Goal: Information Seeking & Learning: Learn about a topic

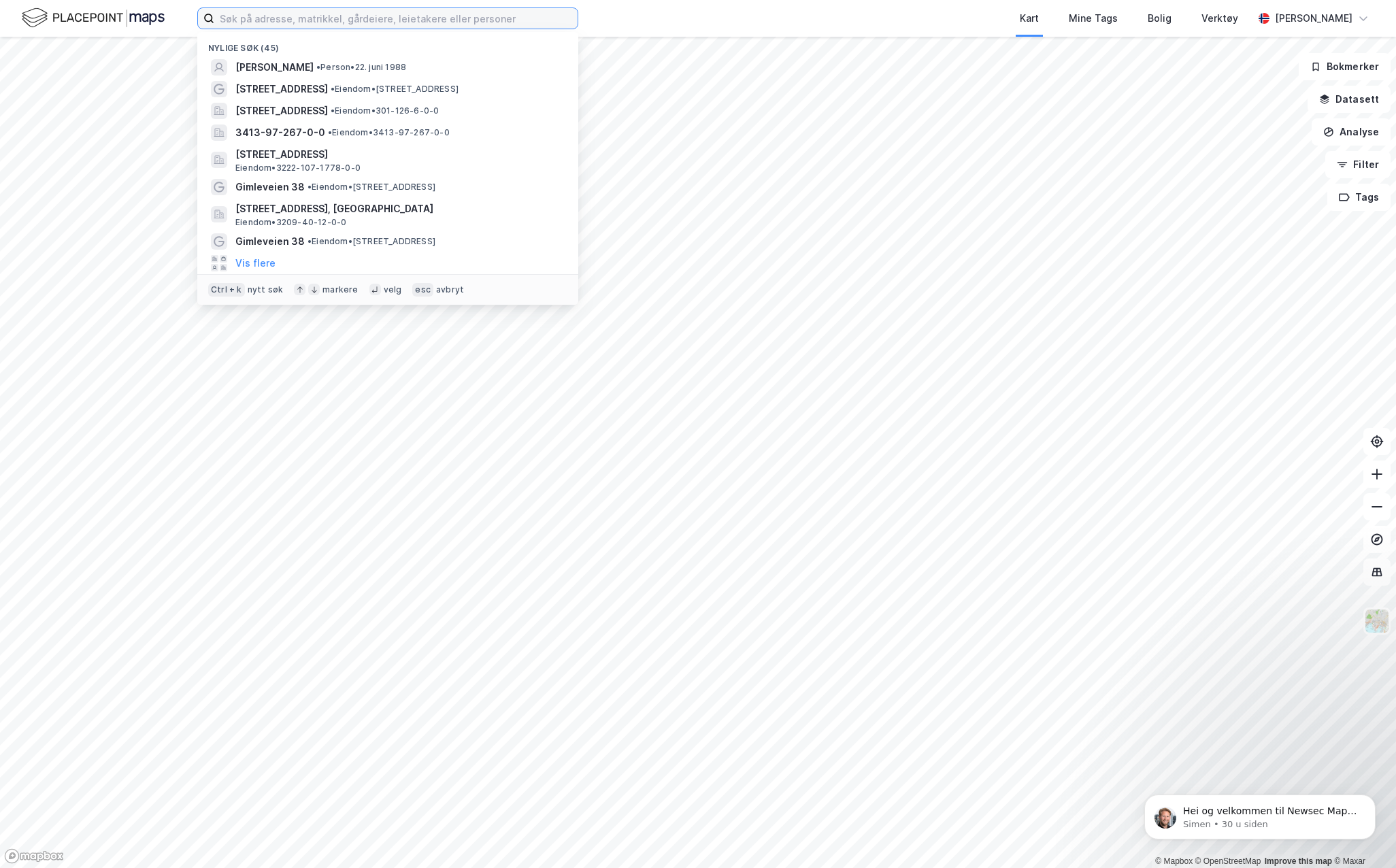
click at [373, 16] on input at bounding box center [395, 18] width 363 height 21
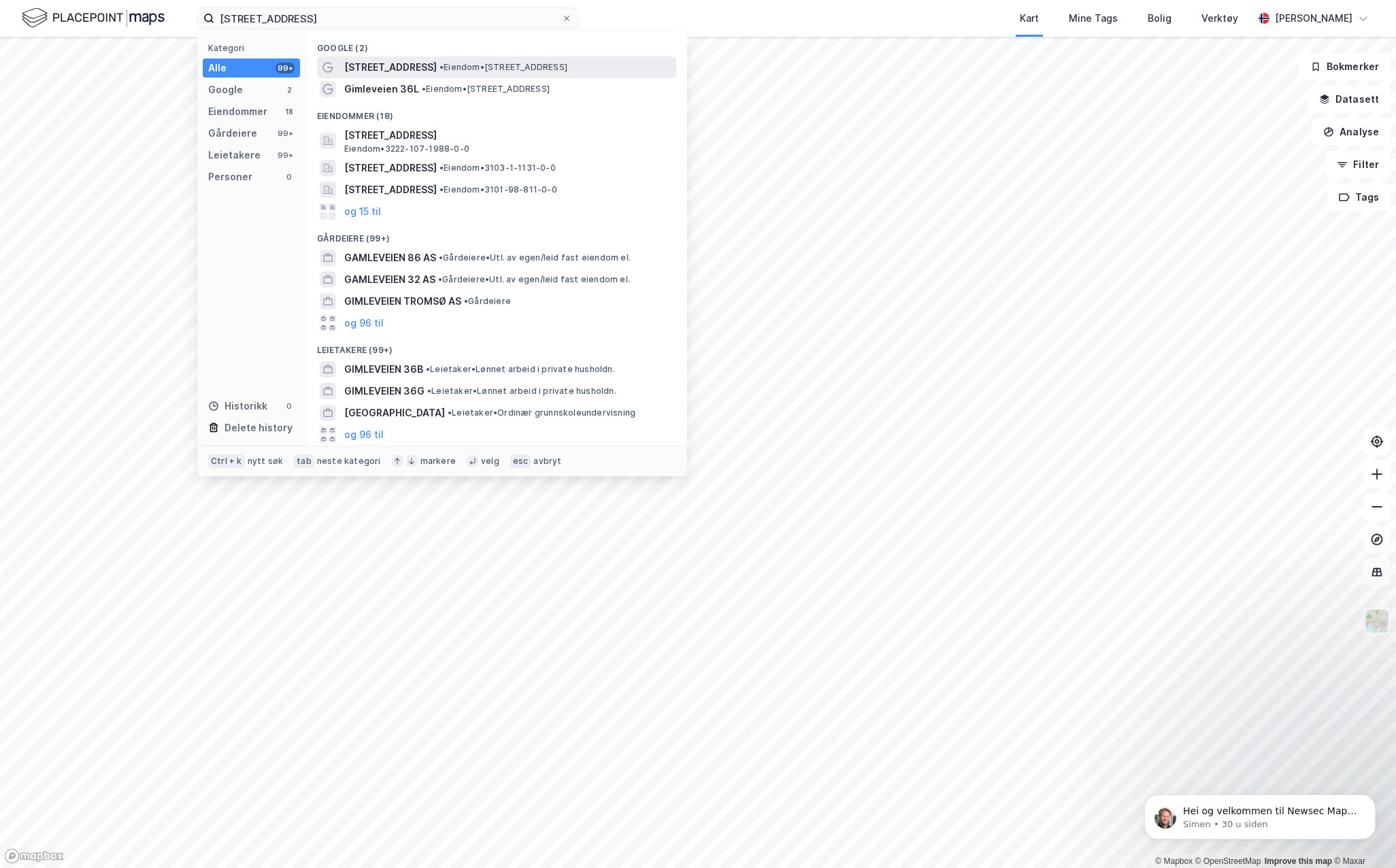
click at [496, 72] on span "• Eiendom • [STREET_ADDRESS]" at bounding box center [502, 67] width 128 height 11
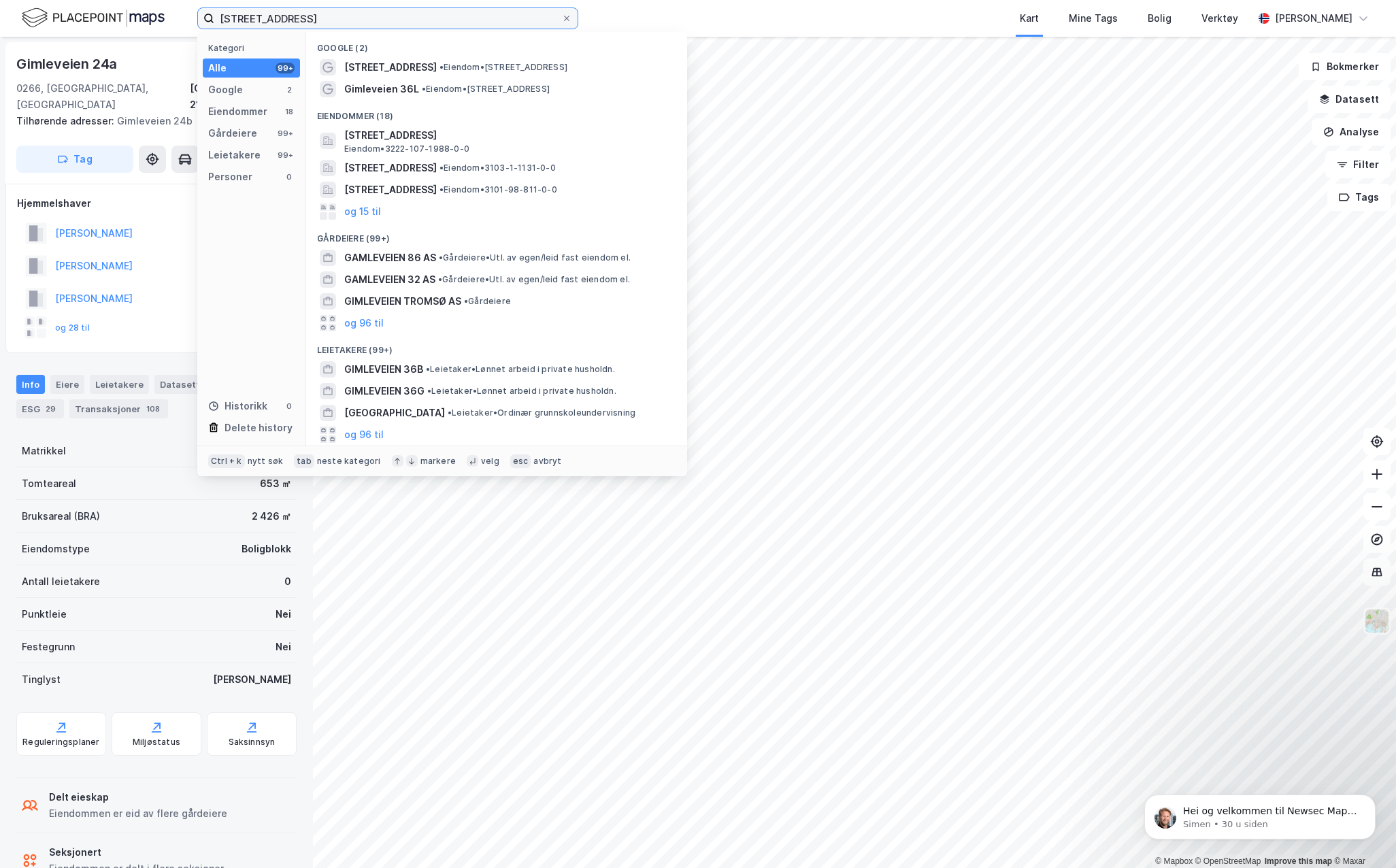
click at [397, 25] on input "[STREET_ADDRESS]" at bounding box center [387, 18] width 347 height 21
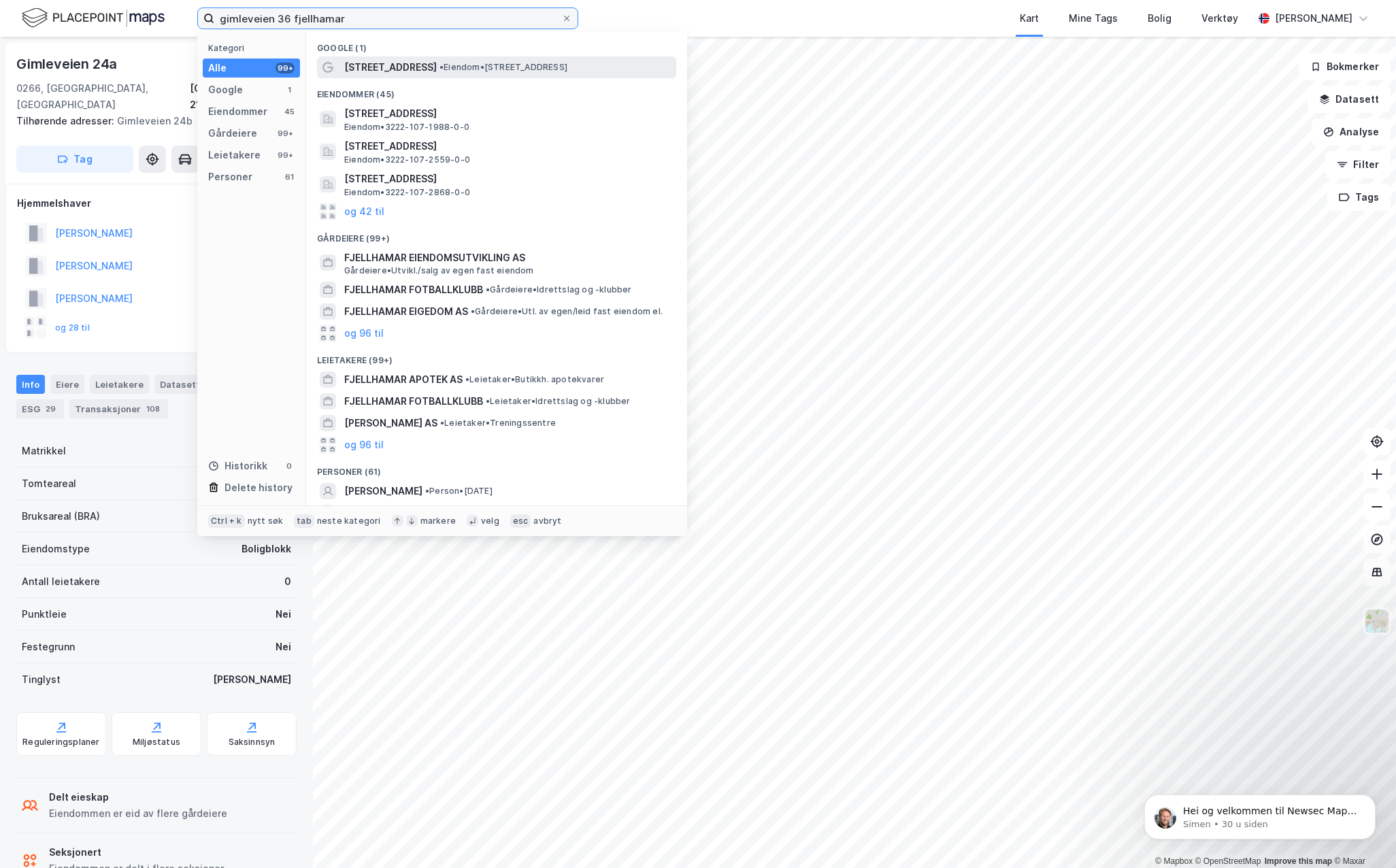
type input "gimleveien 36 fjellhamar"
click at [549, 71] on span "• Eiendom • [STREET_ADDRESS]" at bounding box center [502, 67] width 128 height 11
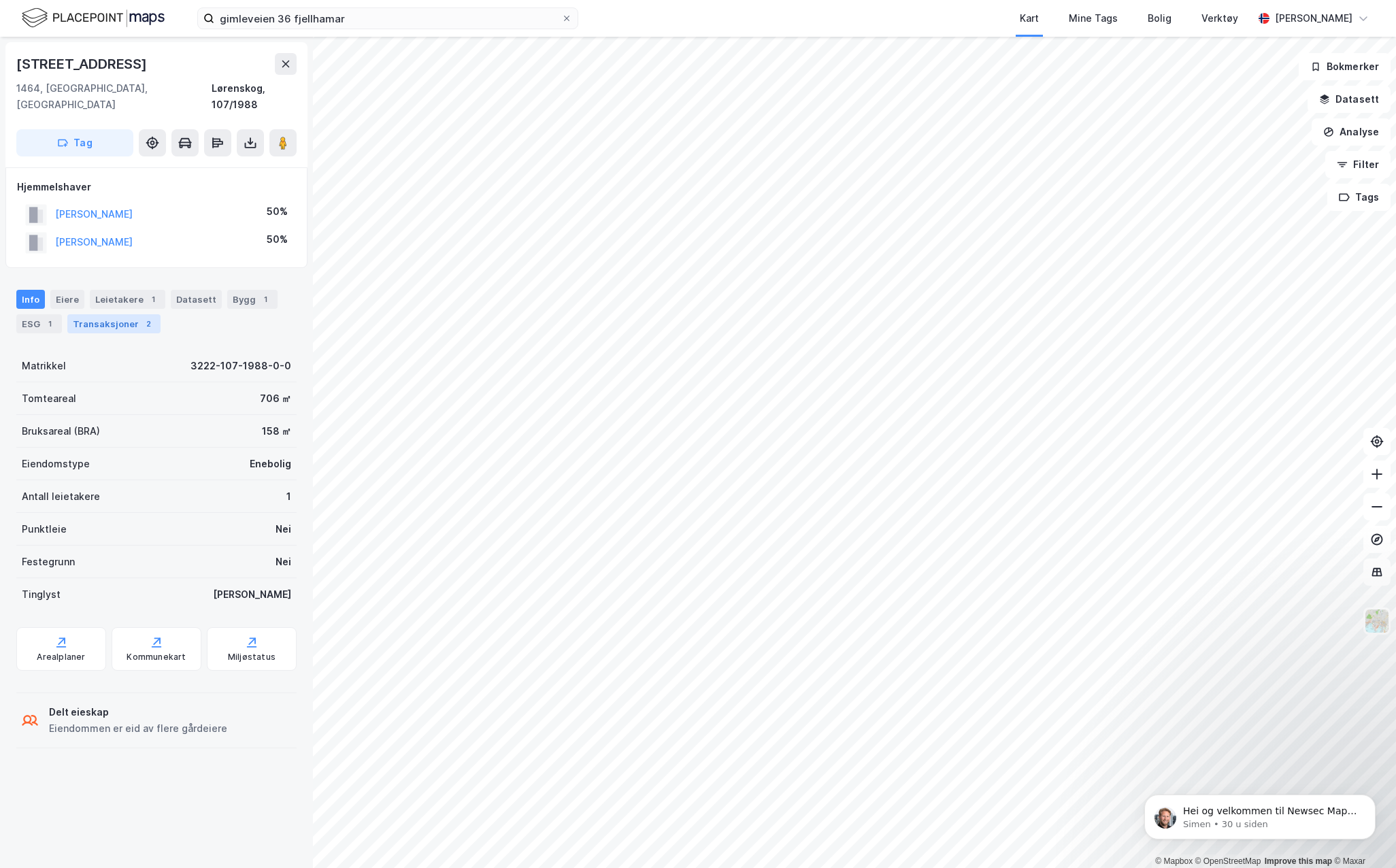
click at [131, 315] on div "Transaksjoner 2" at bounding box center [114, 324] width 93 height 19
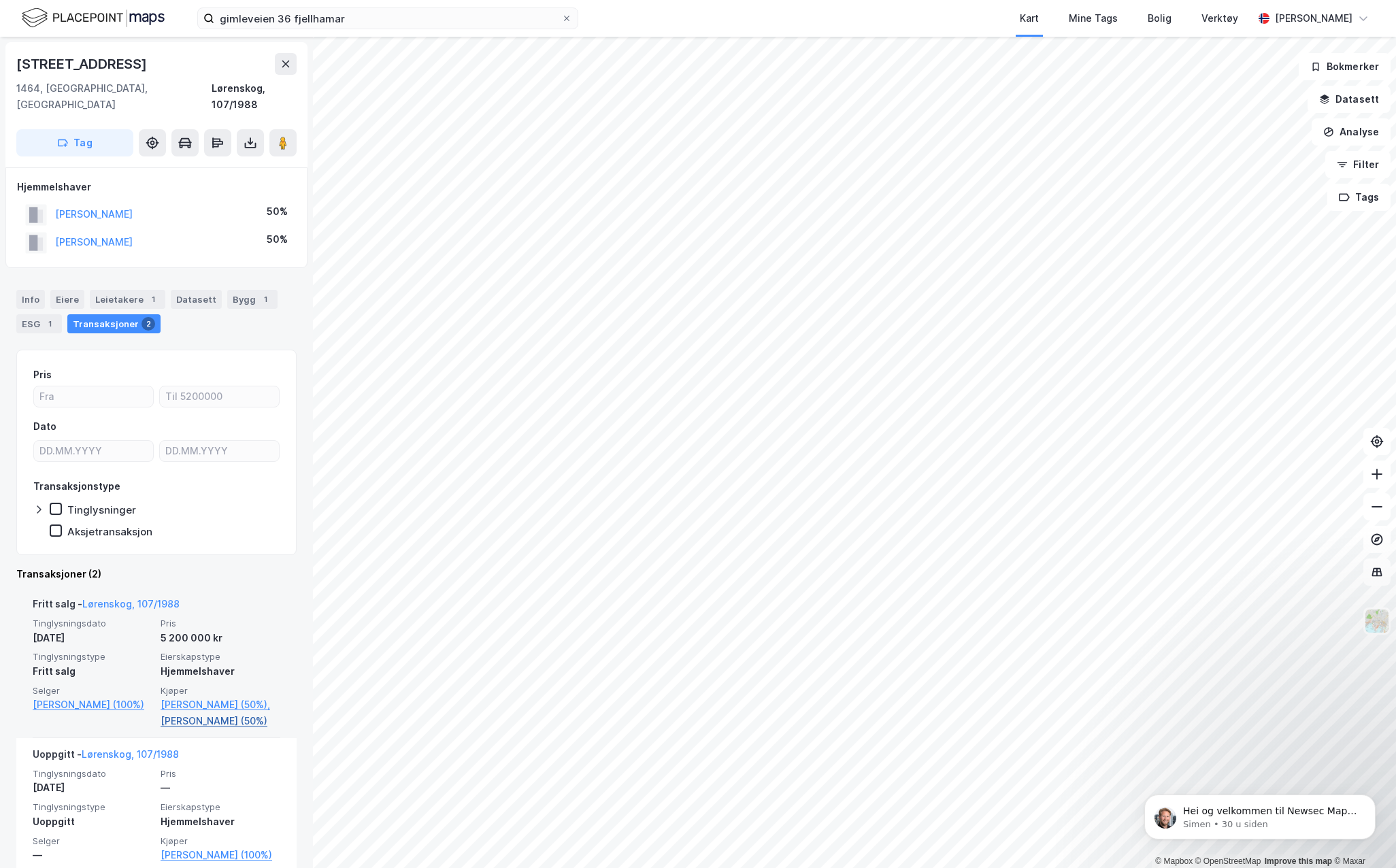
scroll to position [20, 0]
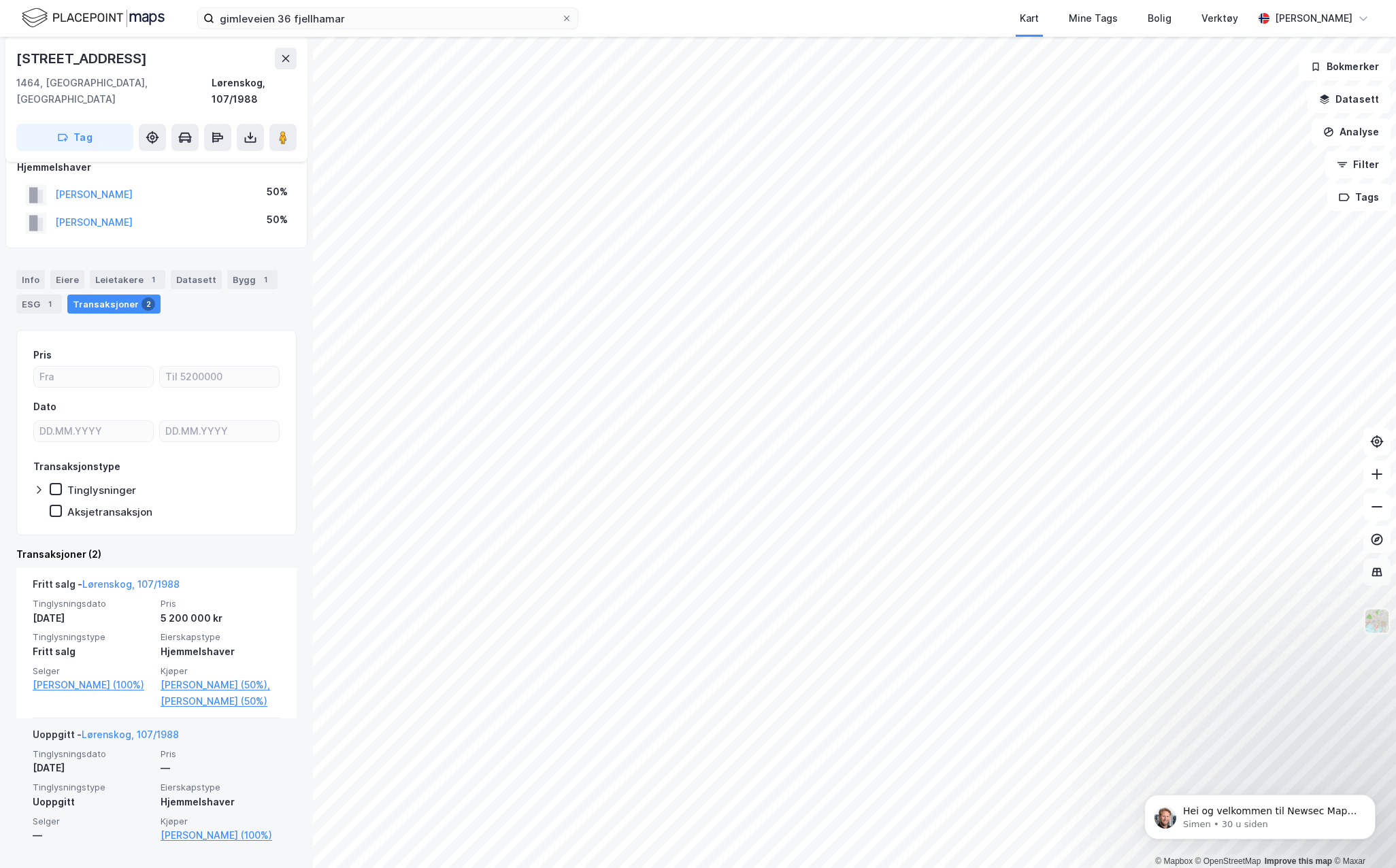
click at [75, 847] on div "Uoppgitt - Lørenskog, 107/1988 Tinglysningsdato [DATE] Pris — Tinglysningstype …" at bounding box center [156, 785] width 248 height 133
